Goal: Use online tool/utility

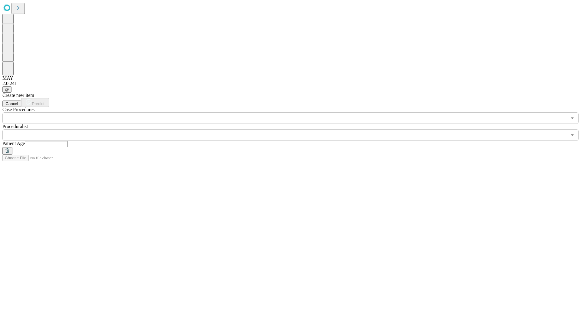
click at [68, 141] on input "text" at bounding box center [46, 144] width 43 height 6
type input "**"
click at [295, 129] on input "text" at bounding box center [284, 134] width 564 height 11
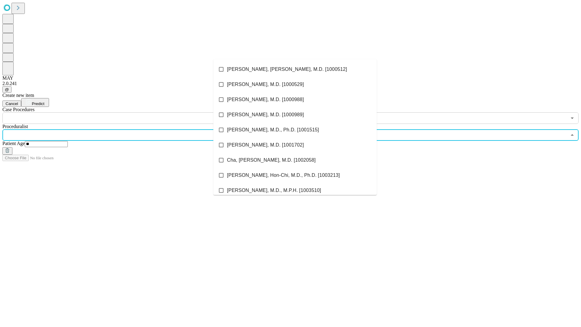
click at [295, 69] on li "[PERSON_NAME], [PERSON_NAME], M.D. [1000512]" at bounding box center [294, 69] width 163 height 15
click at [127, 112] on input "text" at bounding box center [284, 117] width 564 height 11
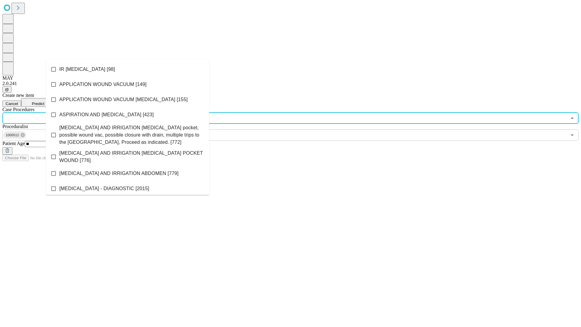
click at [127, 69] on li "IR [MEDICAL_DATA] [98]" at bounding box center [127, 69] width 163 height 15
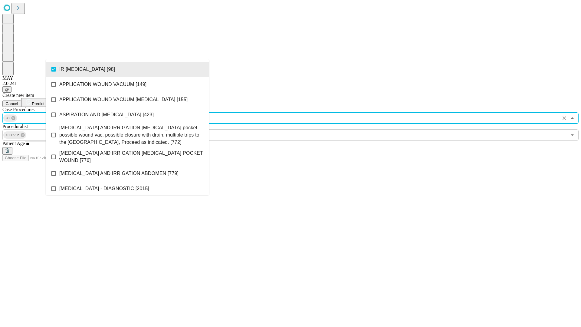
click at [44, 101] on span "Predict" at bounding box center [38, 103] width 12 height 5
